Goal: Information Seeking & Learning: Learn about a topic

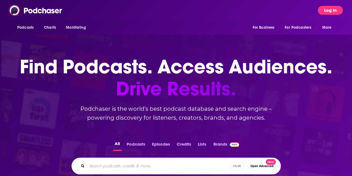
click at [339, 10] on button "Log In" at bounding box center [330, 10] width 25 height 9
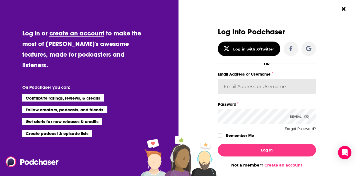
click at [235, 85] on input "Email Address or Username" at bounding box center [267, 86] width 98 height 15
type input "fsg.publicity"
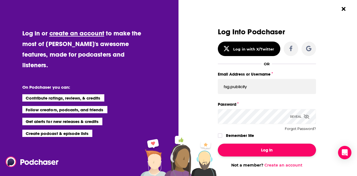
click at [279, 147] on button "Log In" at bounding box center [267, 149] width 98 height 13
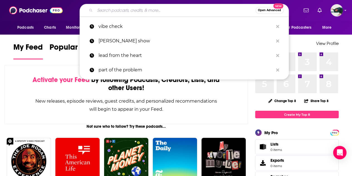
click at [140, 12] on input "Search podcasts, credits, & more..." at bounding box center [175, 10] width 161 height 9
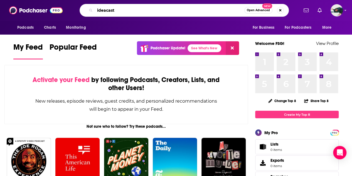
type input "ideacast"
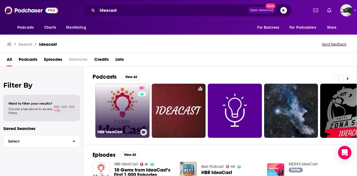
click at [127, 106] on link "81 [PERSON_NAME]" at bounding box center [122, 111] width 54 height 54
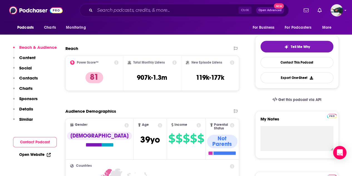
scroll to position [115, 0]
